Goal: Transaction & Acquisition: Book appointment/travel/reservation

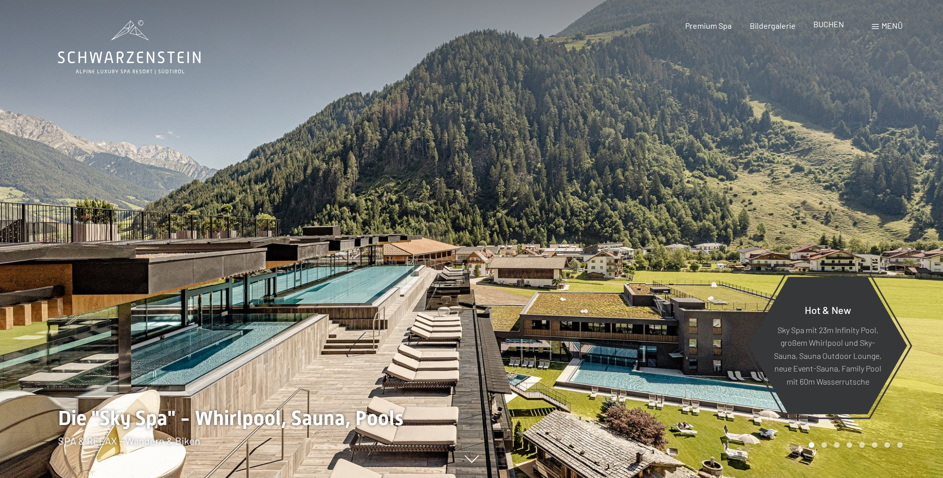
click at [825, 28] on span "BUCHEN" at bounding box center [828, 24] width 31 height 10
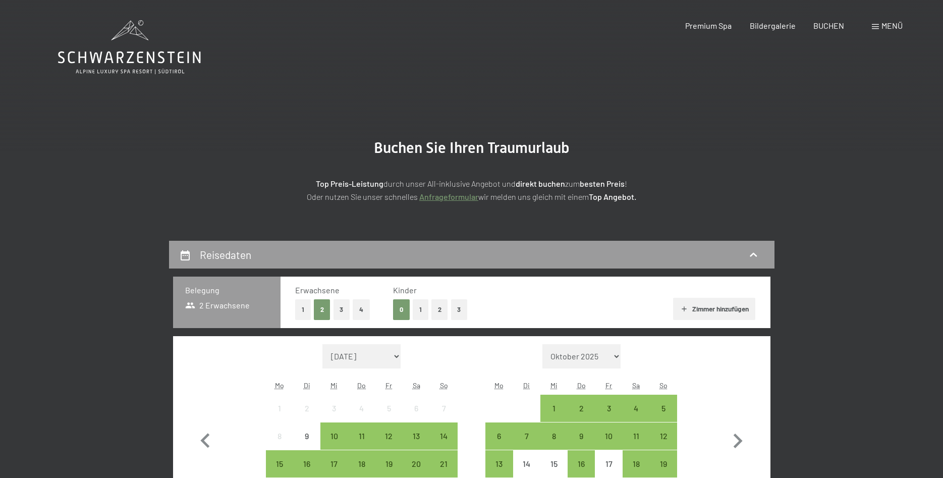
drag, startPoint x: 856, startPoint y: 20, endPoint x: 876, endPoint y: 25, distance: 20.9
click at [859, 21] on div "Buchen Anfragen Premium Spa Bildergalerie BUCHEN Menü DE IT EN Gutschein Bilder…" at bounding box center [776, 25] width 253 height 11
click at [878, 26] on span at bounding box center [875, 26] width 7 height 5
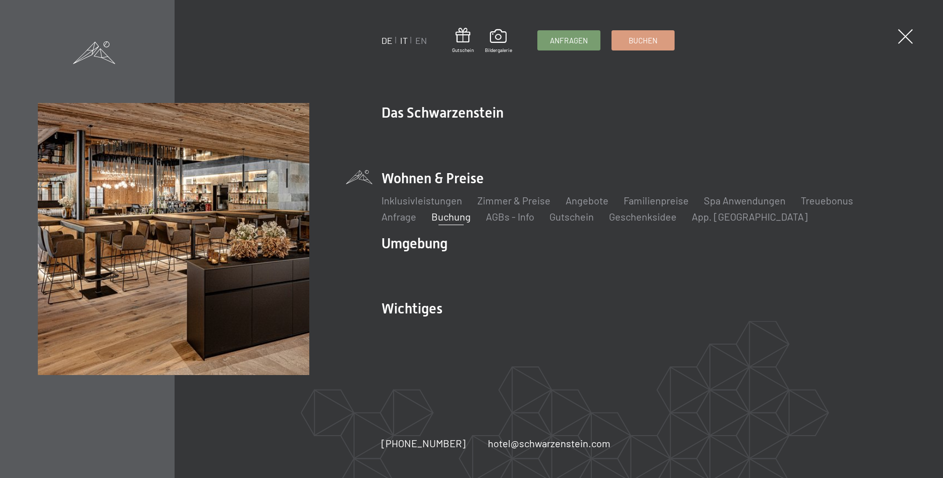
click at [405, 40] on link "IT" at bounding box center [404, 40] width 8 height 11
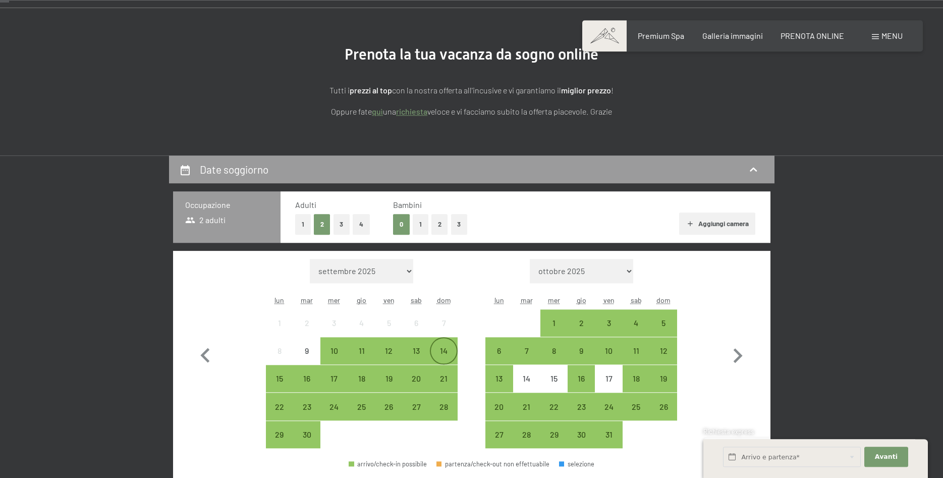
scroll to position [103, 0]
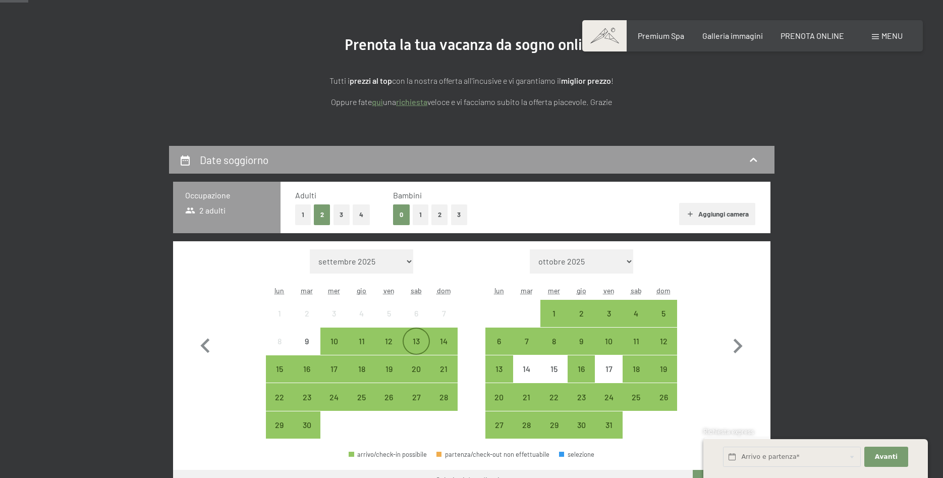
click at [410, 340] on div "13" at bounding box center [416, 349] width 25 height 25
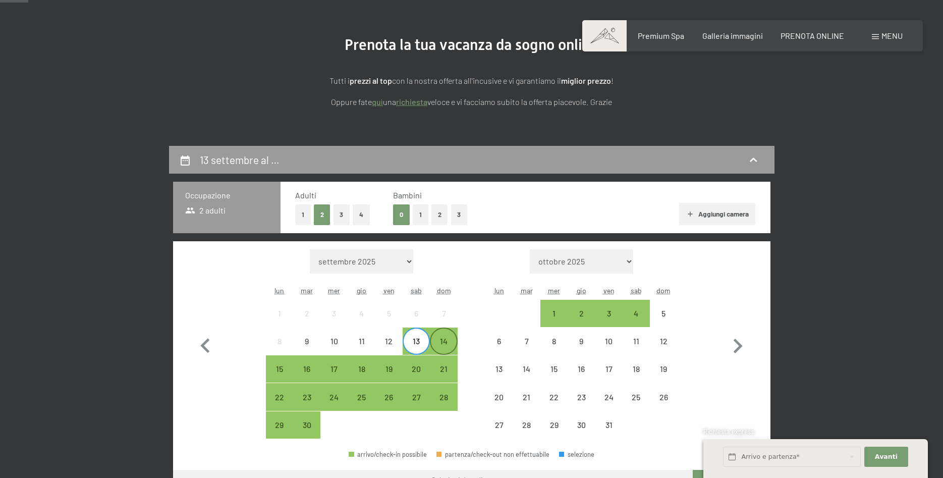
click at [445, 340] on div "14" at bounding box center [443, 349] width 25 height 25
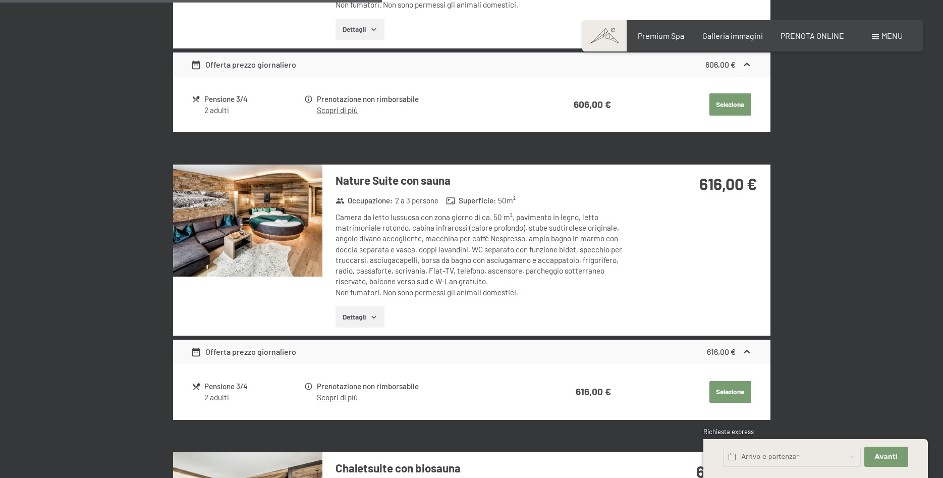
scroll to position [1750, 0]
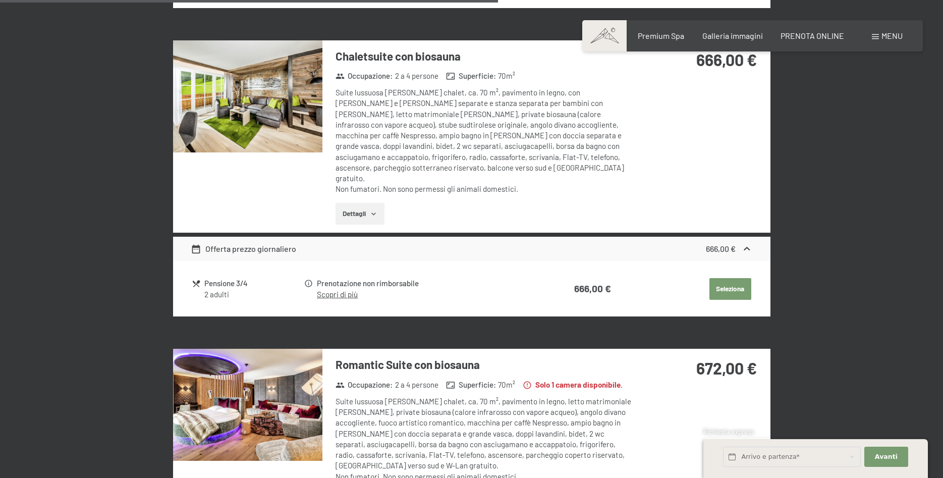
click at [359, 203] on button "Dettagli" at bounding box center [360, 214] width 49 height 22
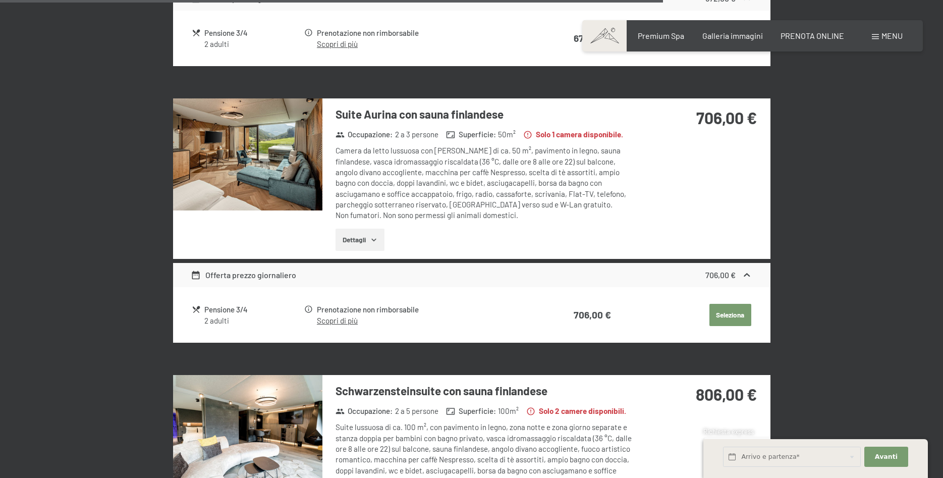
scroll to position [2676, 0]
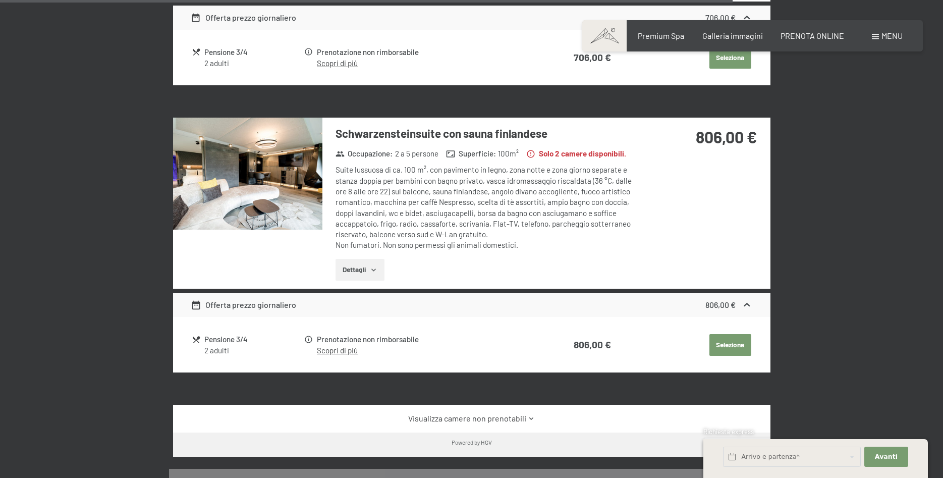
click at [356, 259] on button "Dettagli" at bounding box center [360, 270] width 49 height 22
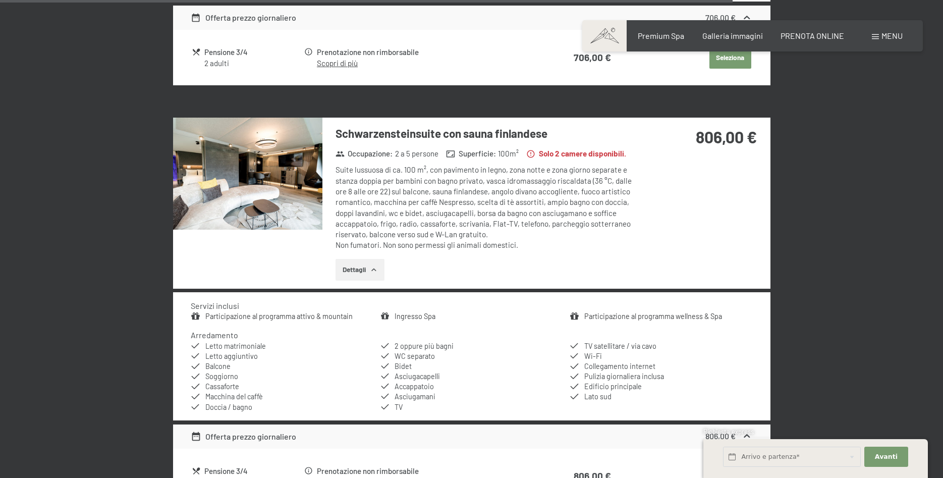
click at [354, 259] on button "Dettagli" at bounding box center [360, 270] width 49 height 22
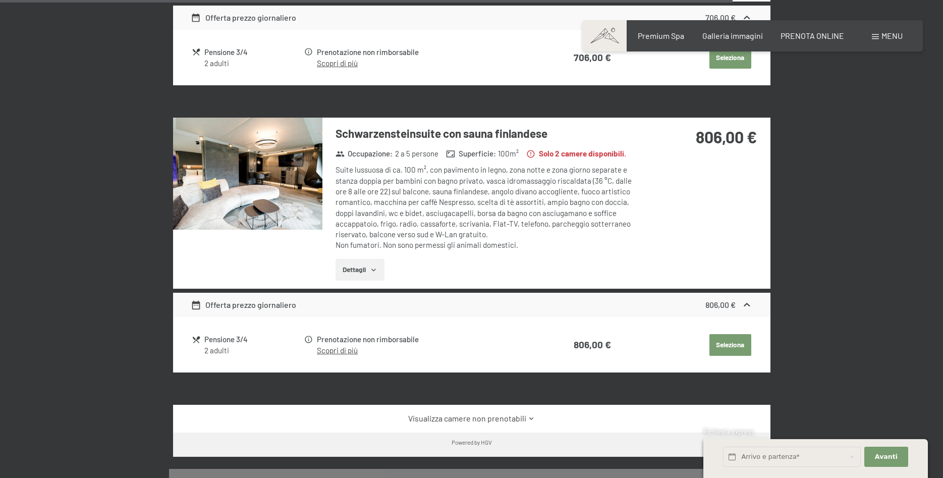
click at [354, 259] on button "Dettagli" at bounding box center [360, 270] width 49 height 22
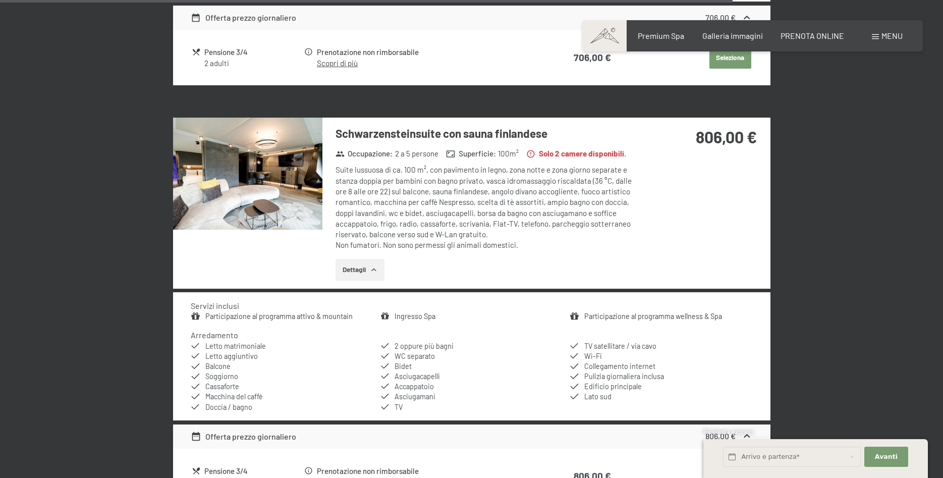
click at [354, 259] on button "Dettagli" at bounding box center [360, 270] width 49 height 22
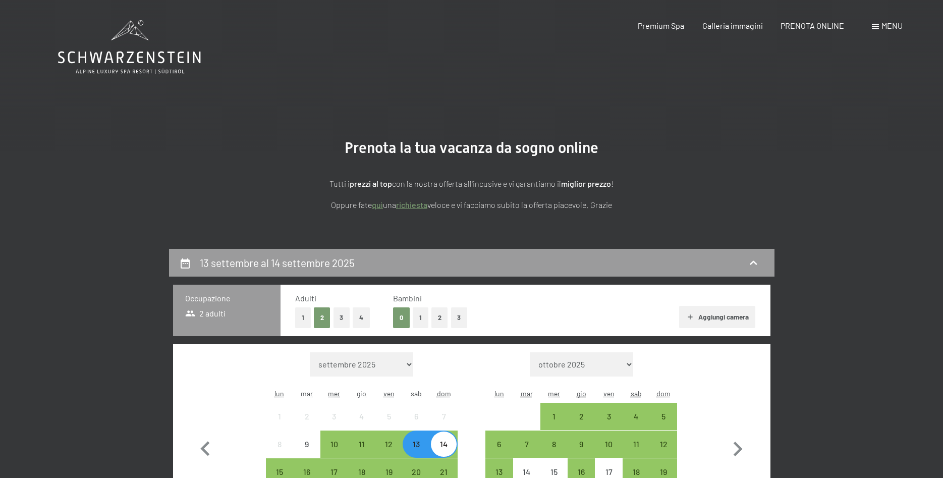
scroll to position [103, 0]
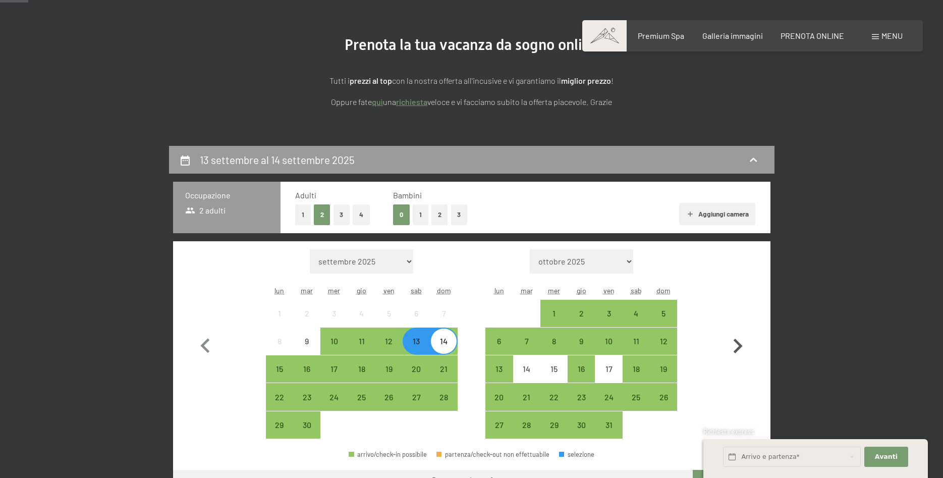
click at [735, 343] on icon "button" at bounding box center [737, 345] width 29 height 29
select select "2025-10-01"
select select "2025-11-01"
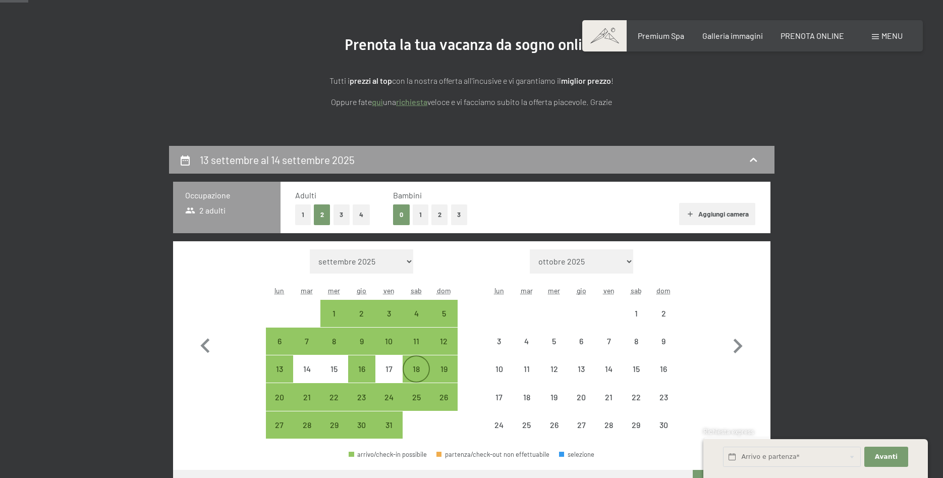
select select "2025-10-01"
select select "2025-11-01"
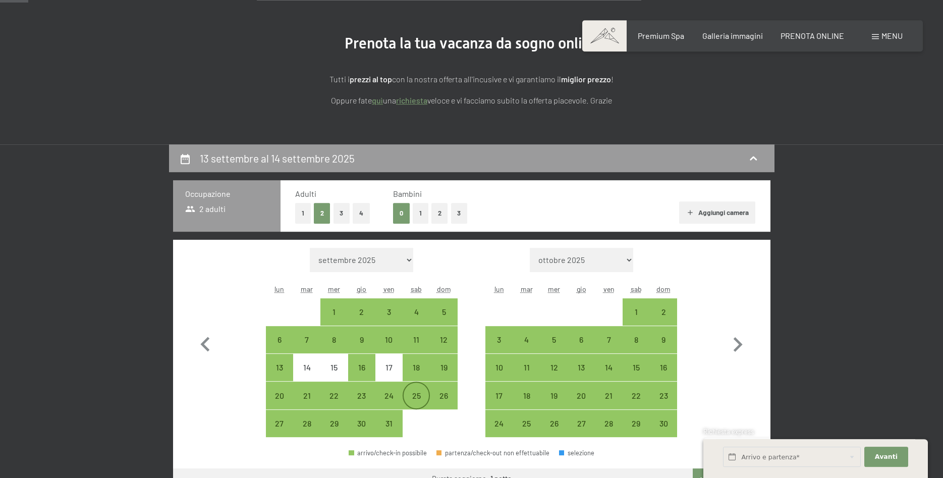
scroll to position [154, 0]
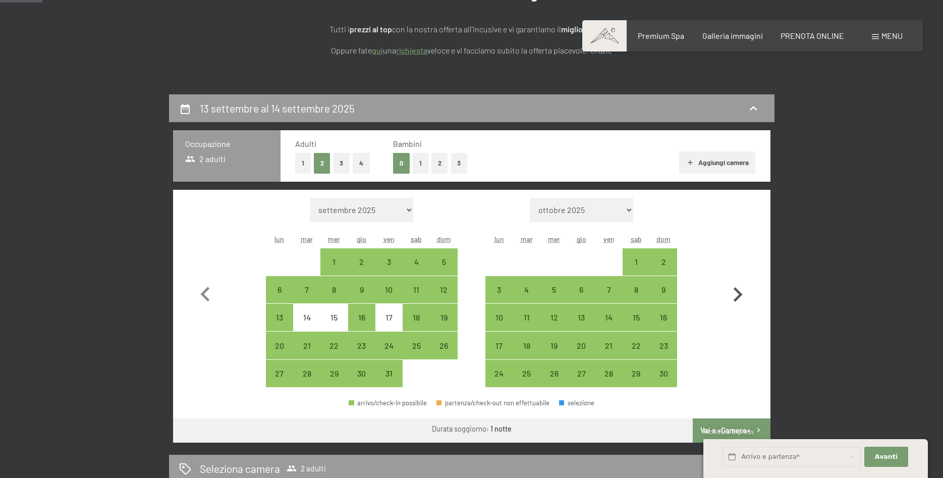
click at [740, 290] on icon "button" at bounding box center [737, 294] width 29 height 29
select select "2025-11-01"
select select "2025-12-01"
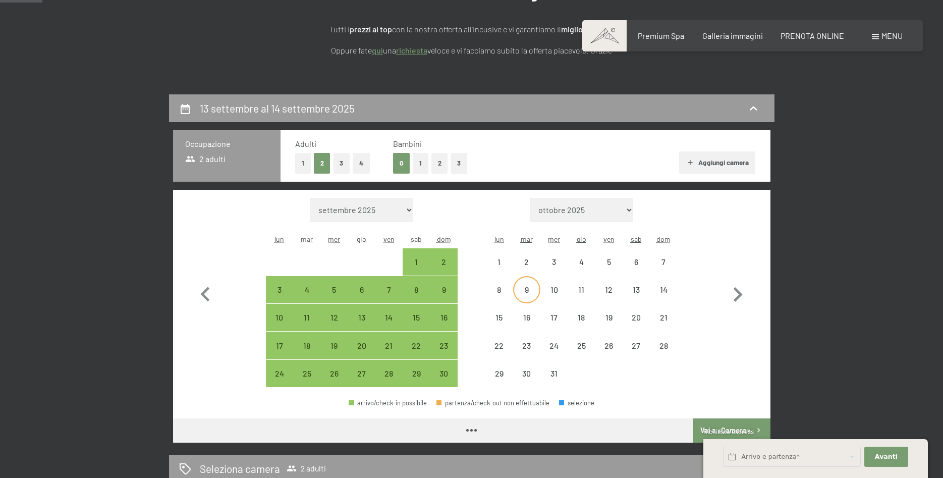
select select "2025-11-01"
select select "2025-12-01"
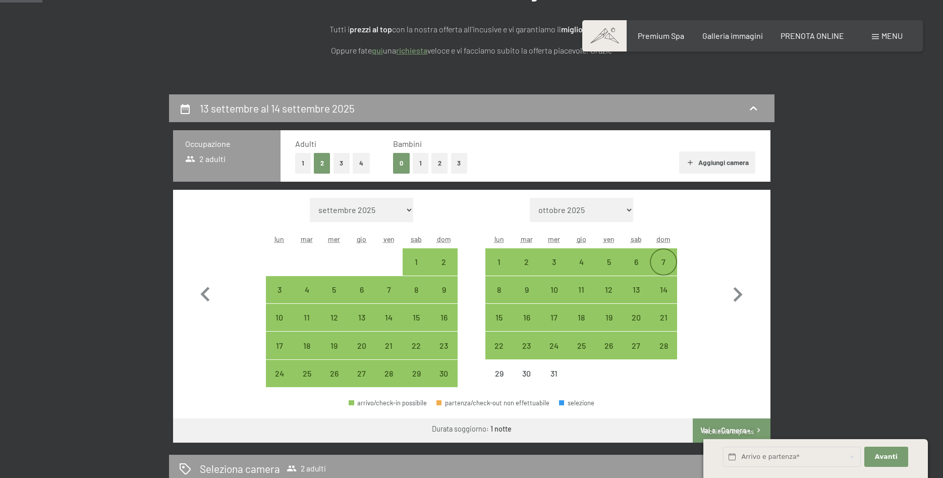
click at [657, 257] on div "7" at bounding box center [663, 261] width 25 height 25
select select "2025-11-01"
select select "2025-12-01"
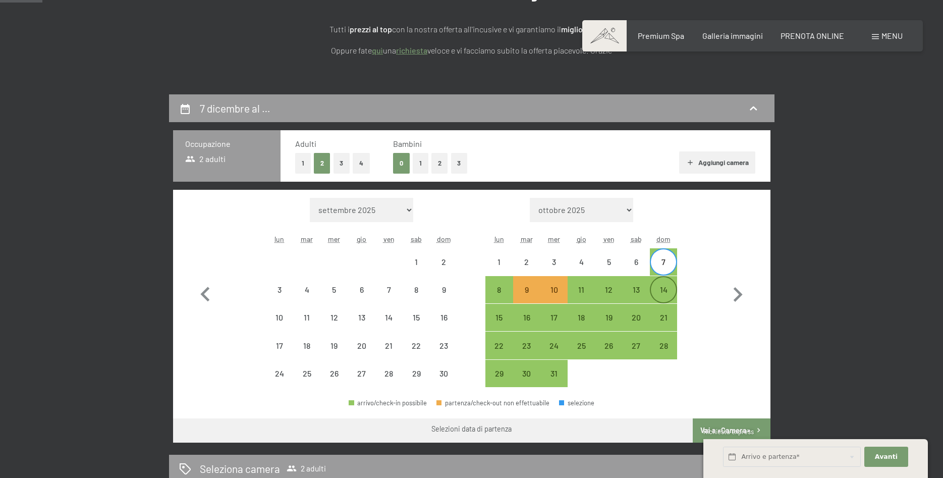
click at [663, 297] on div "14" at bounding box center [663, 298] width 25 height 25
select select "2025-11-01"
select select "2025-12-01"
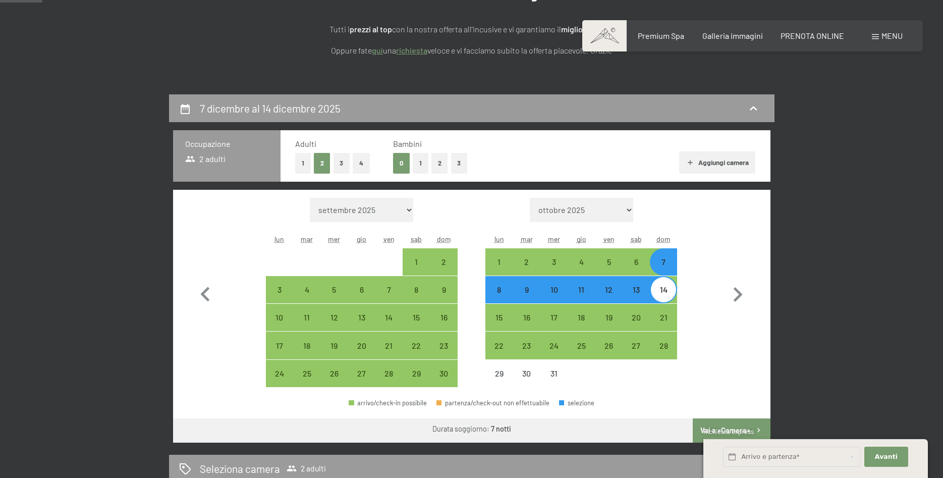
click at [712, 420] on button "Vai a «Camera»" at bounding box center [731, 430] width 77 height 24
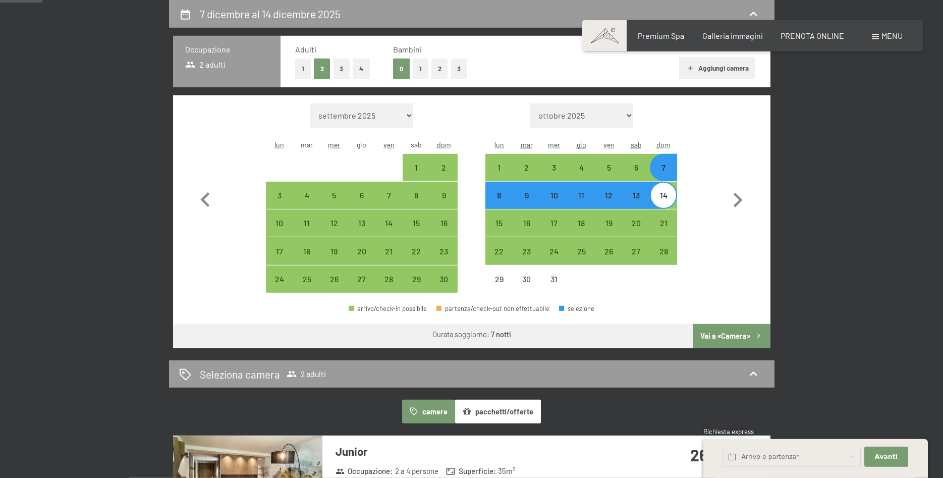
select select "2025-11-01"
select select "2025-12-01"
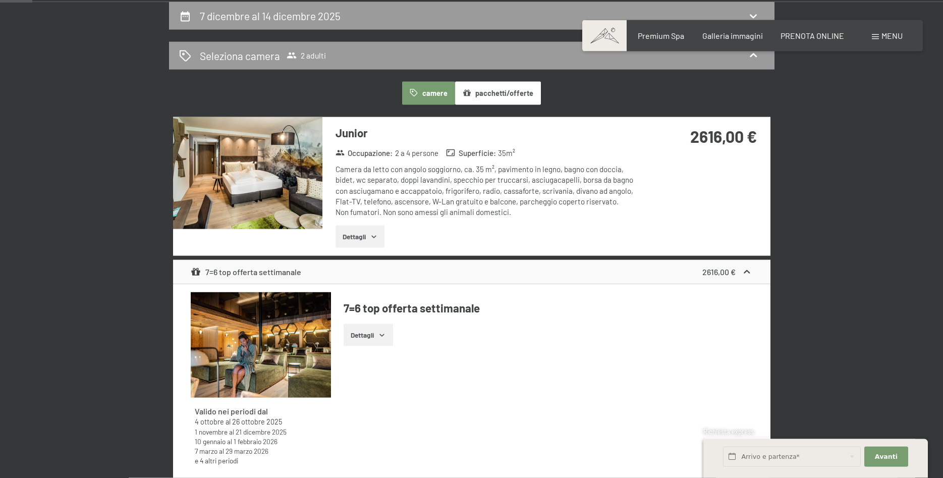
scroll to position [197, 0]
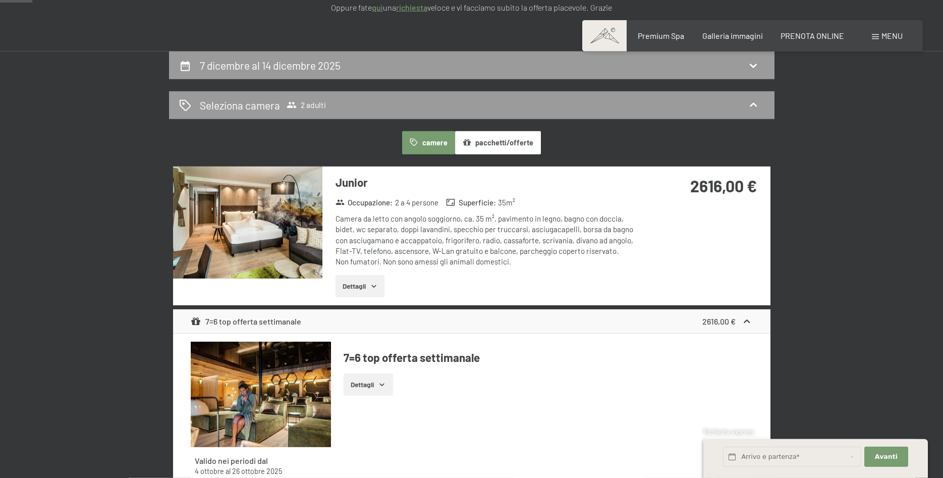
click at [504, 142] on button "pacchetti/offerte" at bounding box center [498, 142] width 86 height 23
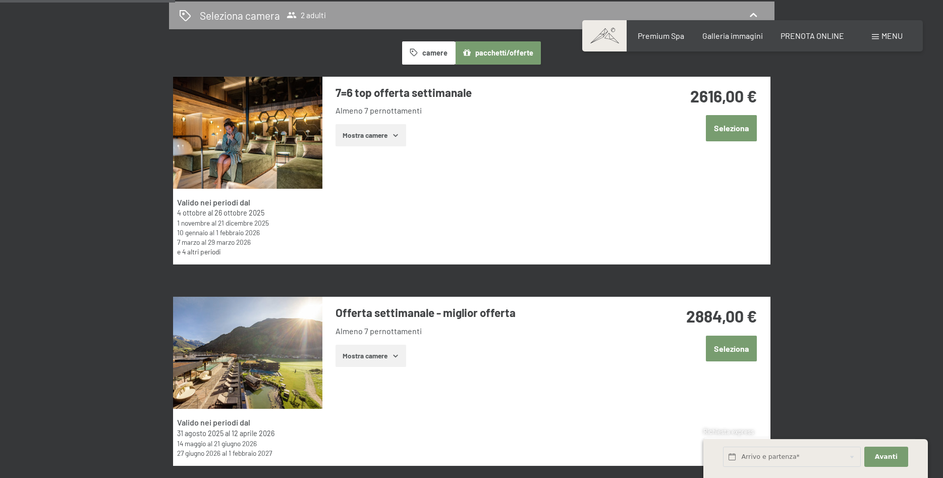
scroll to position [300, 0]
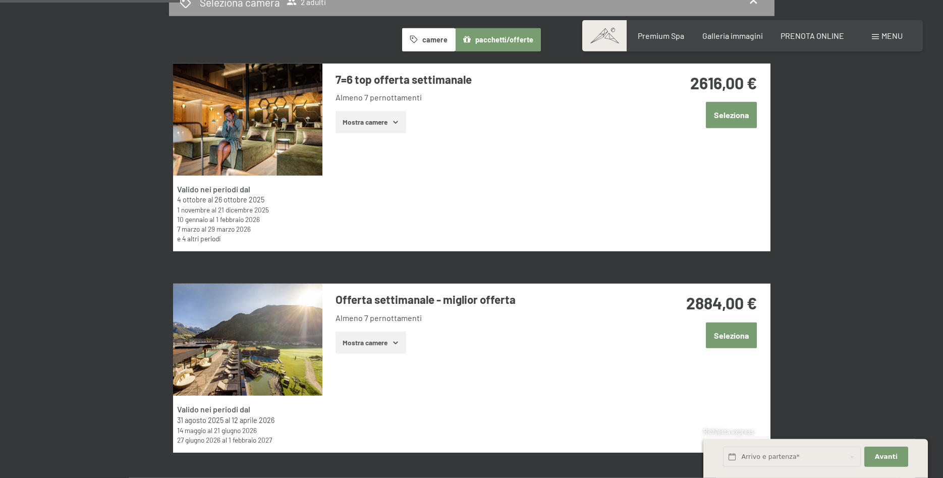
click at [382, 341] on button "Mostra camere" at bounding box center [371, 342] width 71 height 22
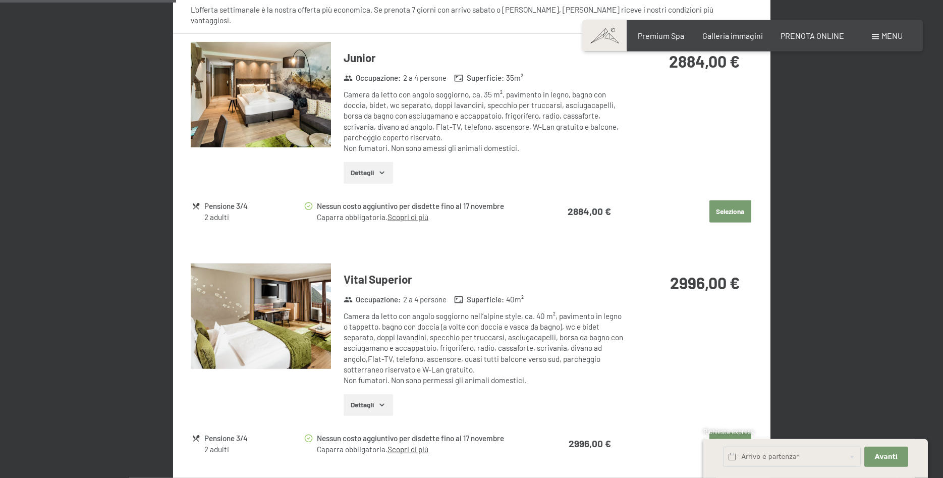
scroll to position [403, 0]
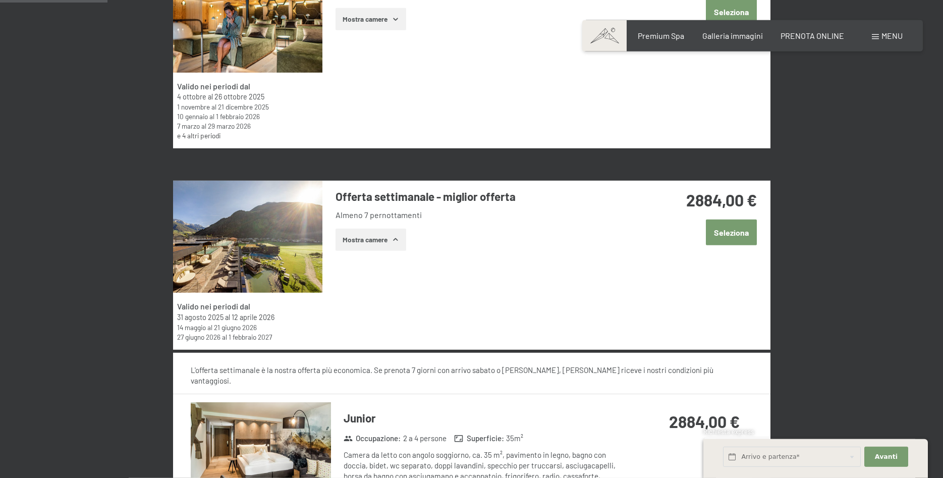
click at [371, 244] on button "Mostra camere" at bounding box center [371, 240] width 71 height 22
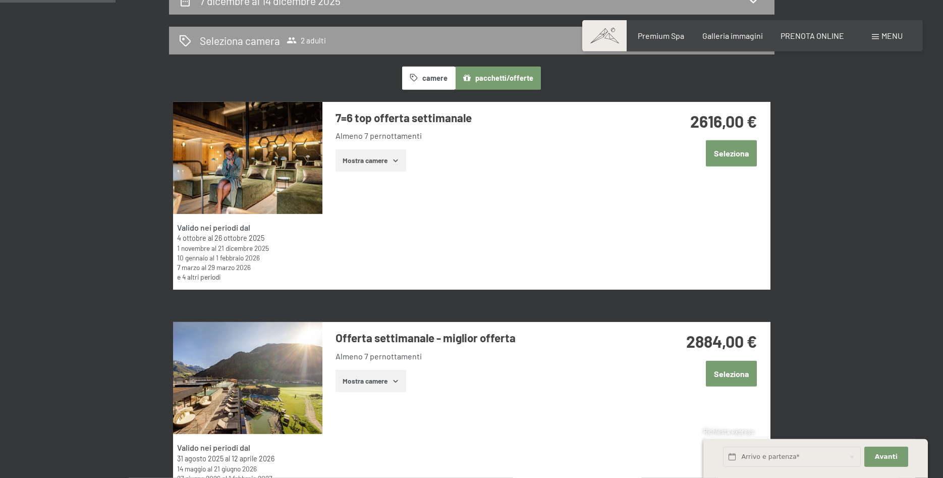
scroll to position [146, 0]
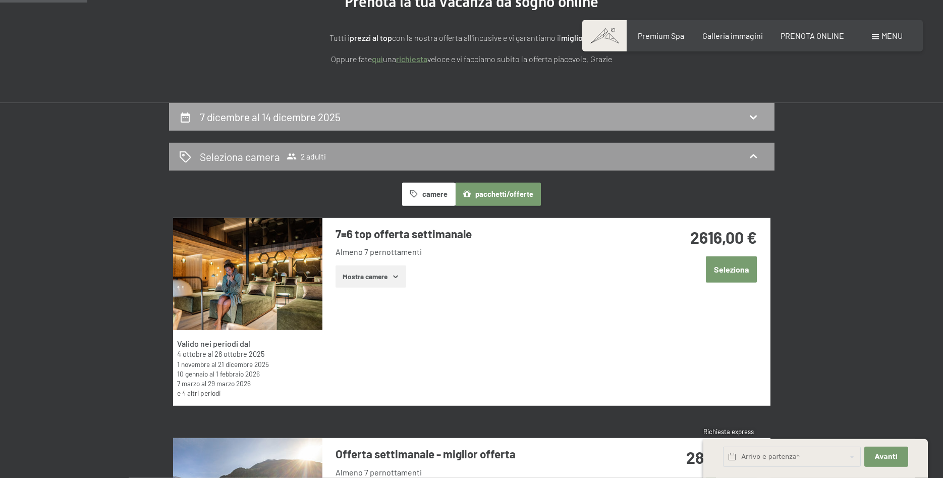
click at [289, 120] on h2 "7 dicembre al 14 dicembre 2025" at bounding box center [270, 116] width 141 height 13
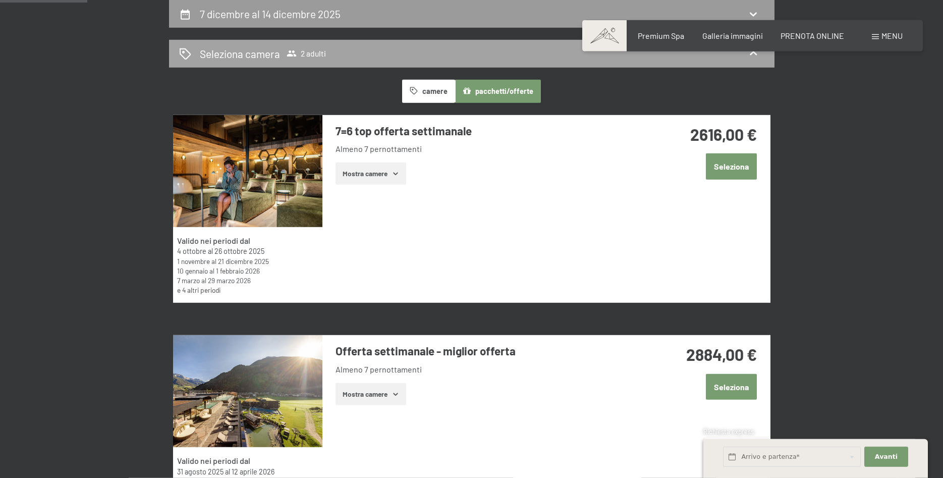
select select "2025-11-01"
select select "2025-12-01"
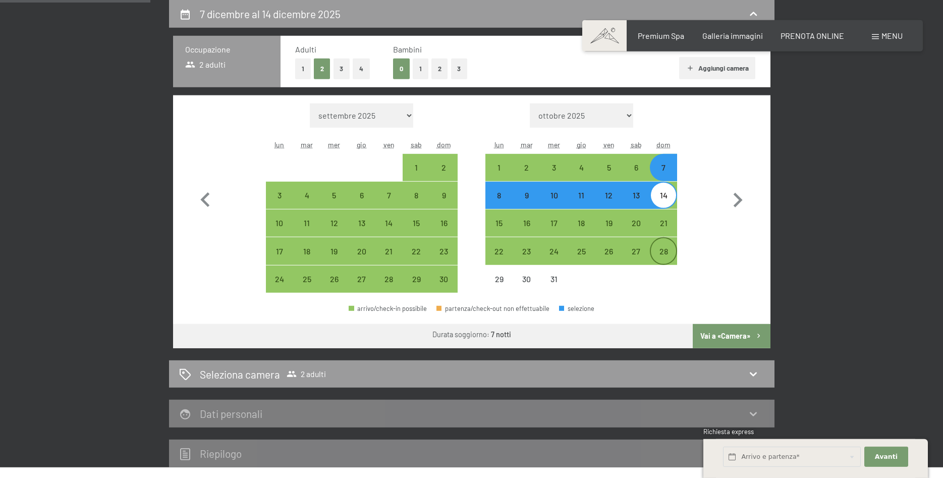
click at [667, 251] on div "28" at bounding box center [663, 259] width 25 height 25
select select "2025-11-01"
select select "2025-12-01"
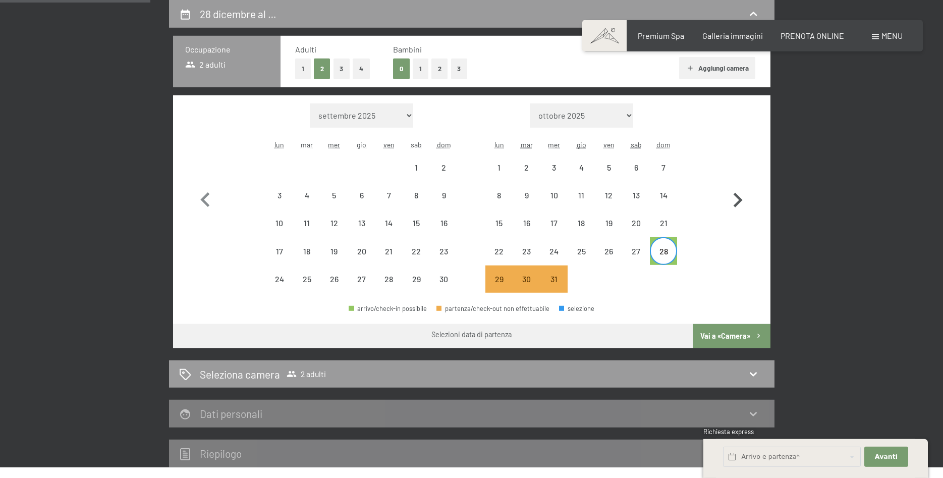
click at [736, 195] on icon "button" at bounding box center [738, 200] width 9 height 15
select select "2025-12-01"
select select "2026-01-01"
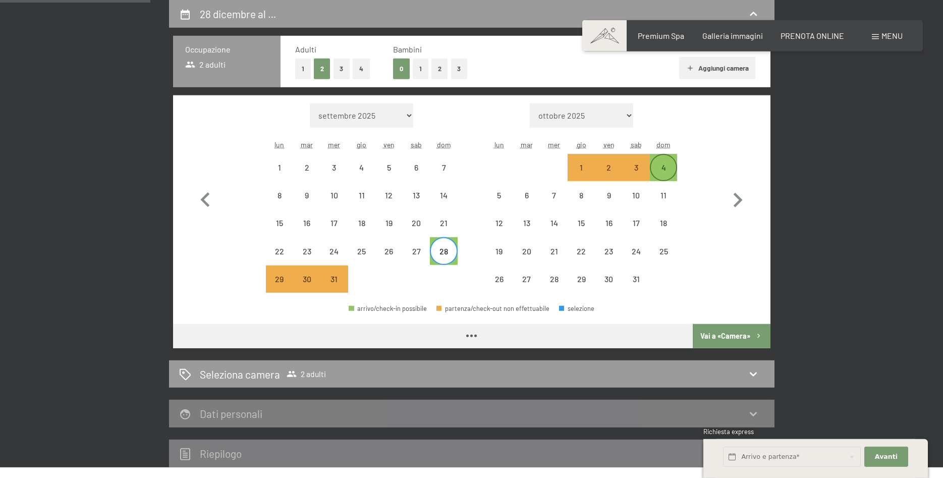
click at [660, 166] on div "4" at bounding box center [663, 175] width 25 height 25
select select "2025-12-01"
select select "2026-01-01"
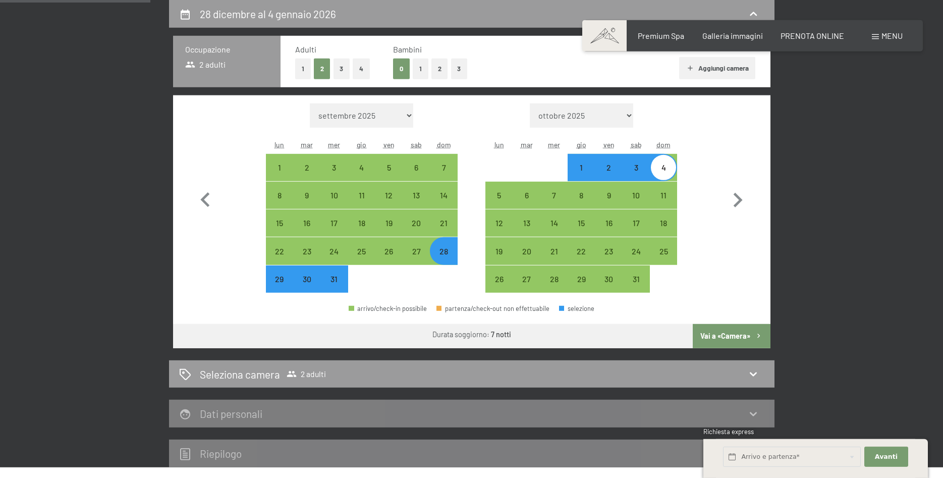
click at [732, 338] on button "Vai a «Camera»" at bounding box center [731, 336] width 77 height 24
select select "2025-12-01"
select select "2026-01-01"
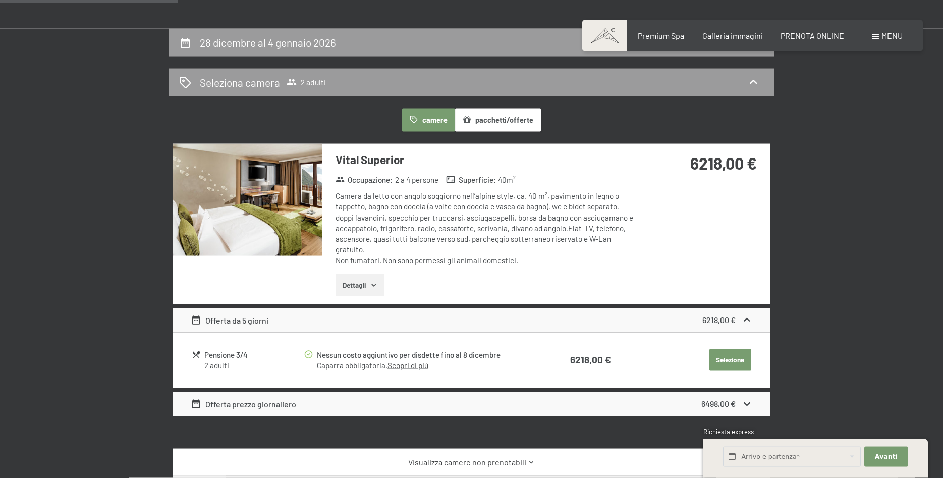
scroll to position [197, 0]
